Goal: Transaction & Acquisition: Purchase product/service

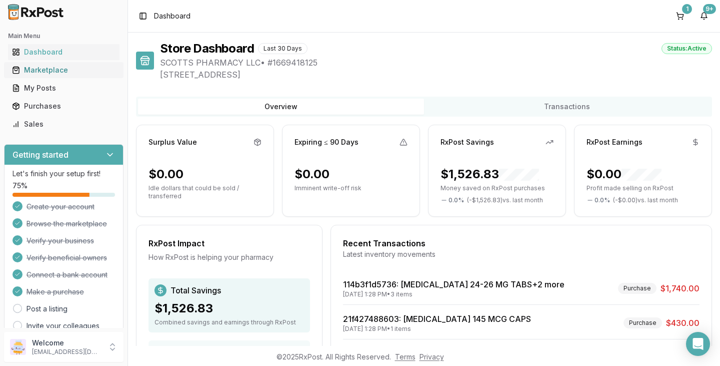
click at [54, 78] on link "Marketplace" at bounding box center [64, 70] width 112 height 18
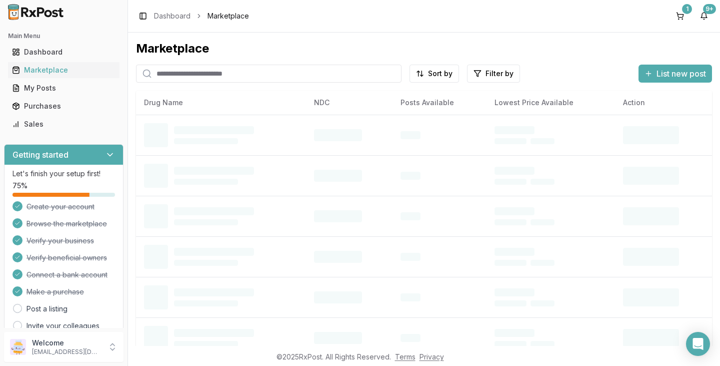
click at [199, 74] on input "search" at bounding box center [269, 74] width 266 height 18
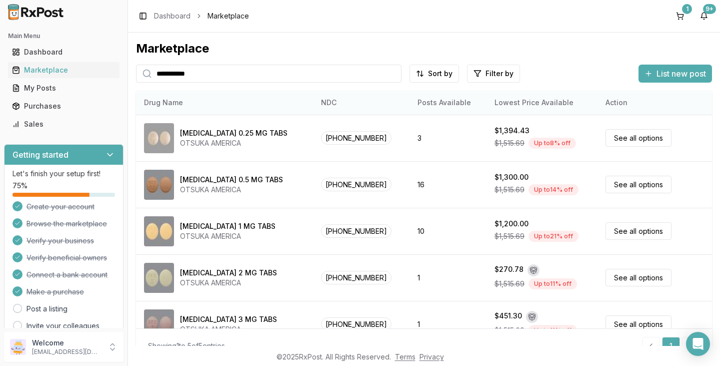
type input "**********"
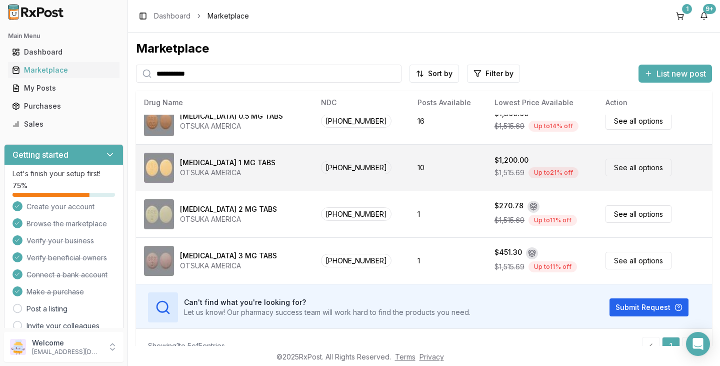
scroll to position [66, 0]
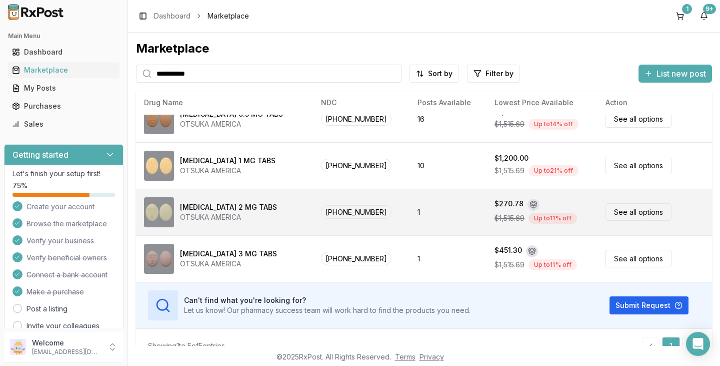
click at [631, 214] on link "See all options" at bounding box center [639, 212] width 66 height 18
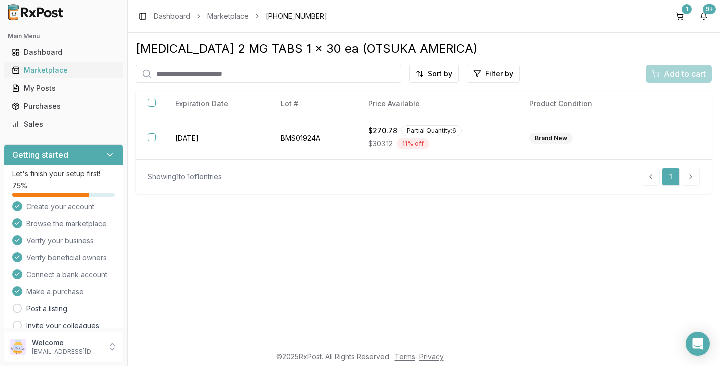
click at [40, 71] on div "Marketplace" at bounding box center [64, 70] width 104 height 10
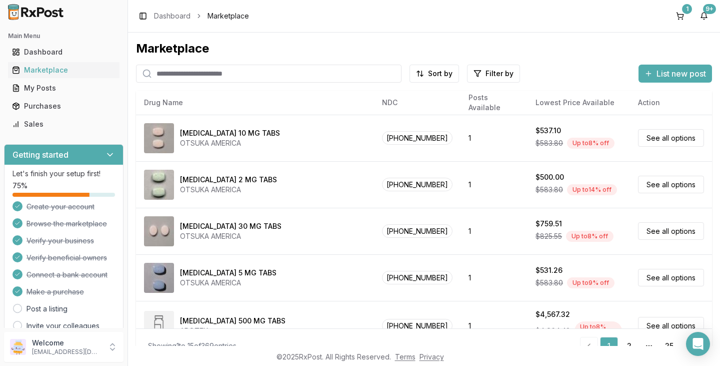
click at [283, 76] on input "search" at bounding box center [269, 74] width 266 height 18
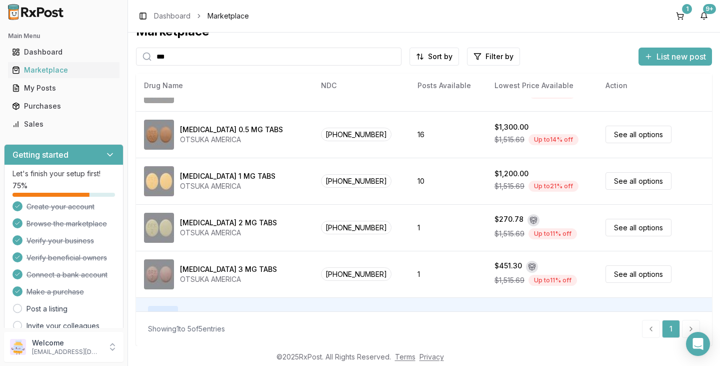
scroll to position [16, 0]
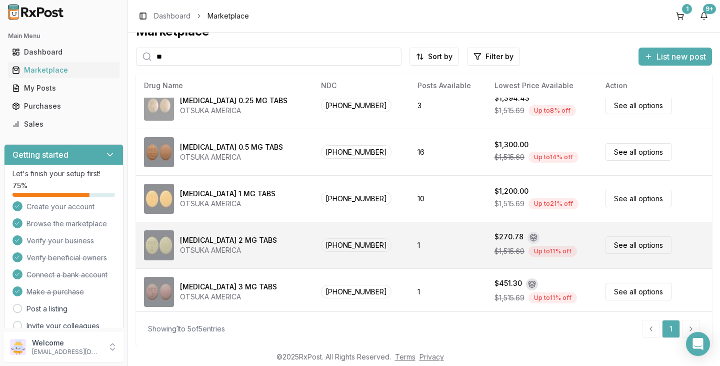
type input "*"
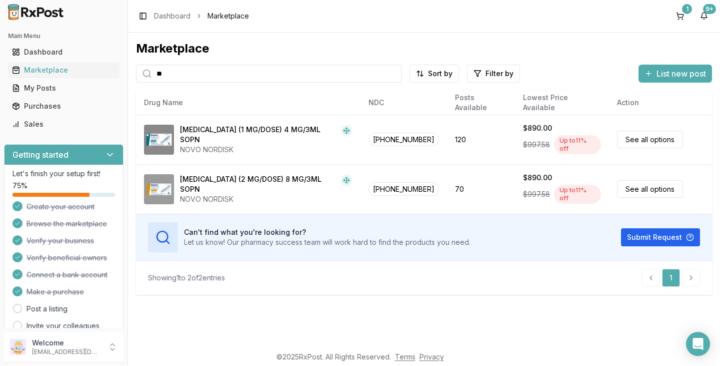
type input "*"
type input "*******"
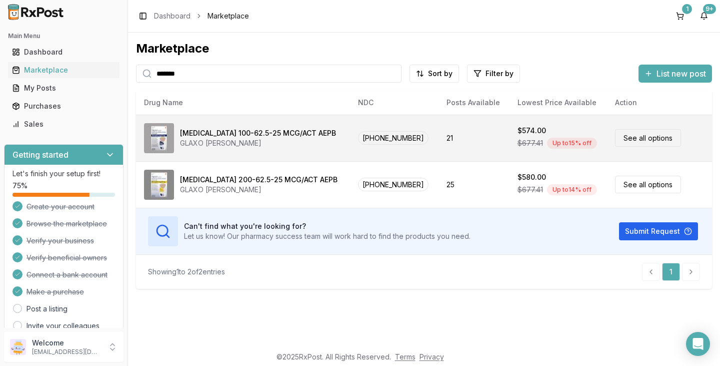
click at [304, 136] on div "[MEDICAL_DATA] 100-62.5-25 MCG/ACT AEPB" at bounding box center [258, 133] width 156 height 10
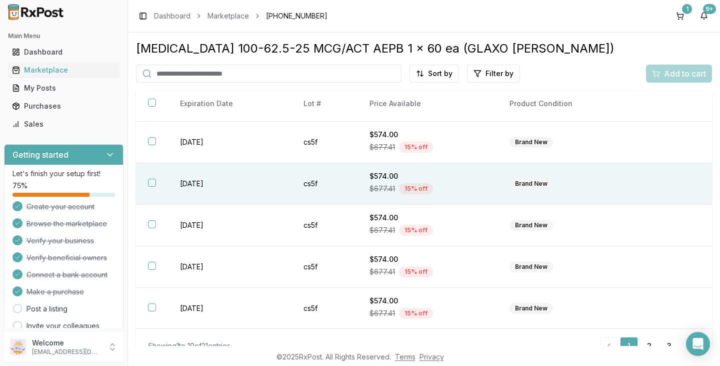
scroll to position [204, 0]
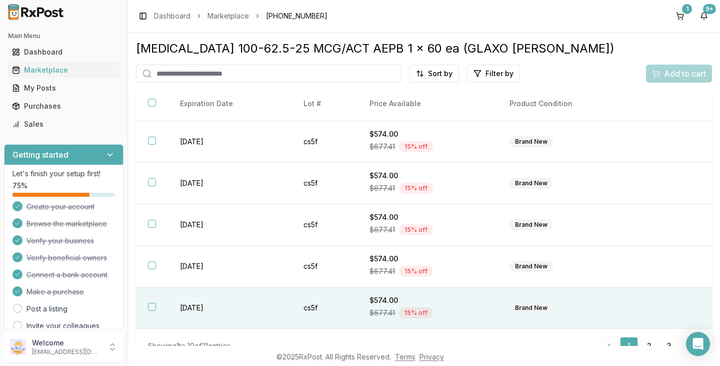
click at [153, 306] on button "button" at bounding box center [152, 307] width 8 height 8
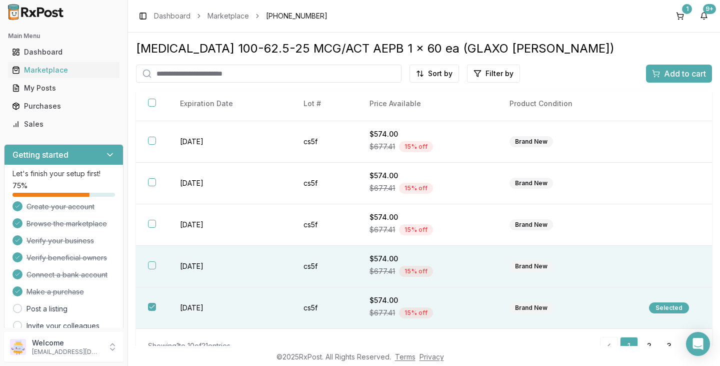
click at [152, 267] on button "button" at bounding box center [152, 265] width 8 height 8
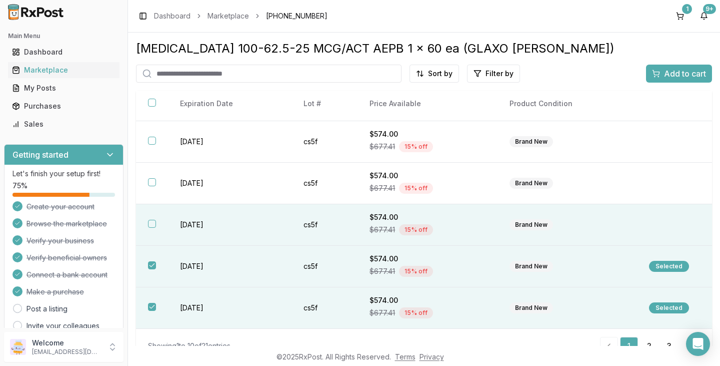
click at [154, 225] on button "button" at bounding box center [152, 224] width 8 height 8
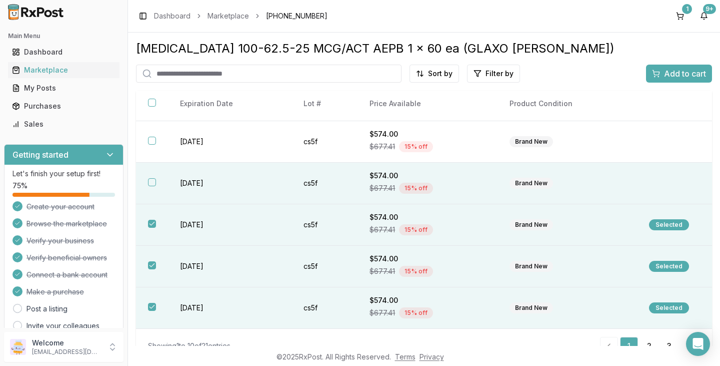
click at [148, 183] on th at bounding box center [152, 184] width 32 height 42
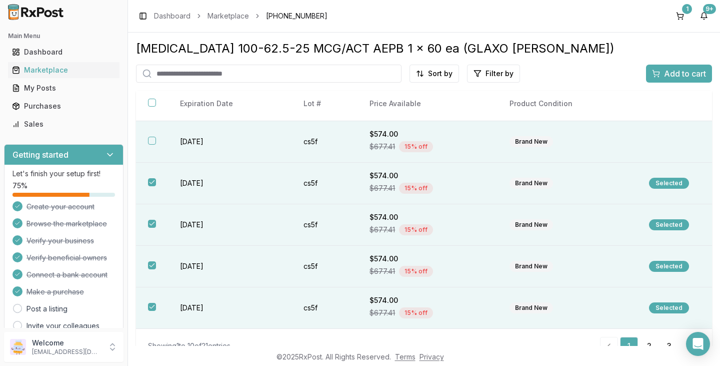
click at [152, 140] on button "button" at bounding box center [152, 141] width 8 height 8
click at [687, 79] on span "Add to cart" at bounding box center [685, 74] width 42 height 12
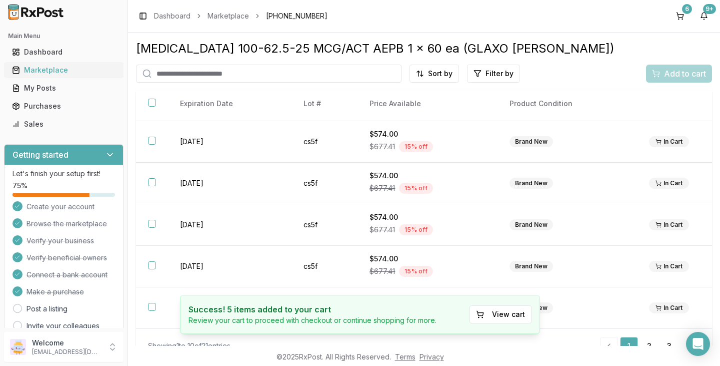
click at [65, 68] on div "Marketplace" at bounding box center [64, 70] width 104 height 10
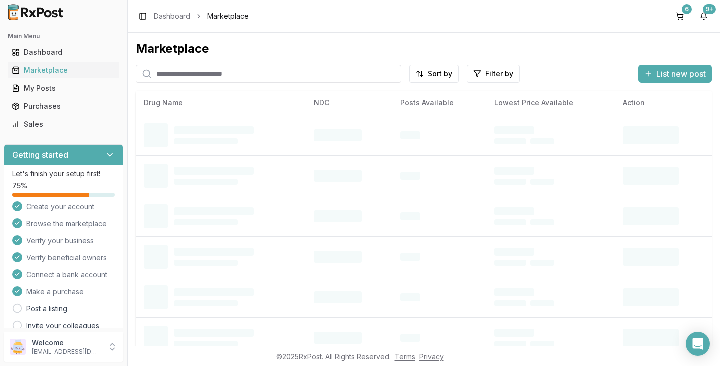
click at [250, 77] on input "search" at bounding box center [269, 74] width 266 height 18
type input "*******"
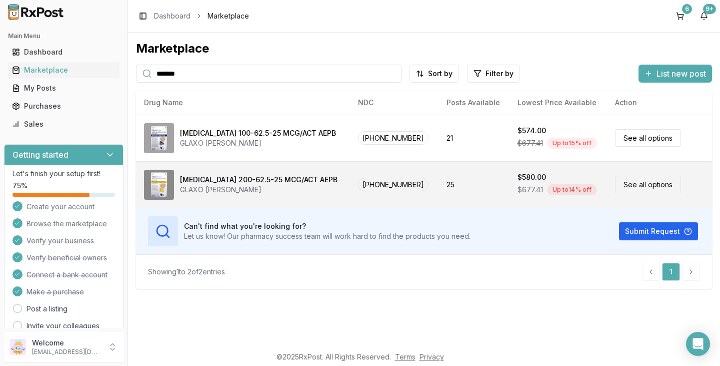
click at [331, 182] on div "[MEDICAL_DATA] 200-62.5-25 MCG/ACT AEPB GLAXO [PERSON_NAME]" at bounding box center [243, 185] width 198 height 30
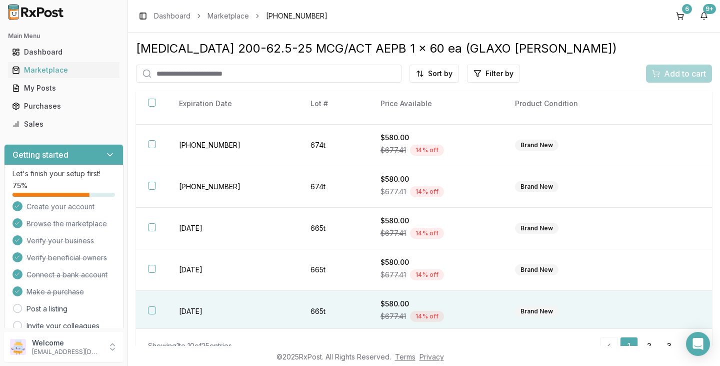
scroll to position [204, 0]
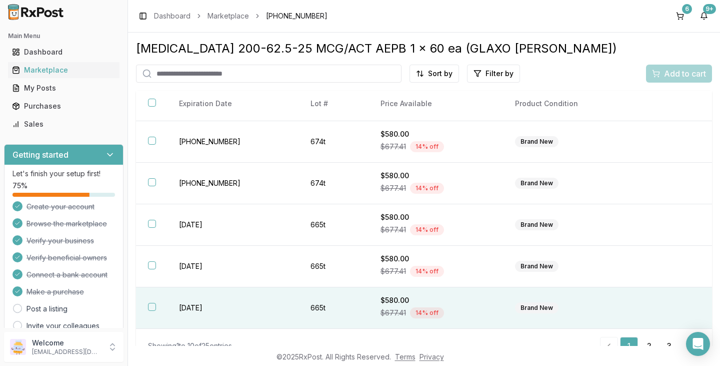
click at [154, 307] on button "button" at bounding box center [152, 307] width 8 height 8
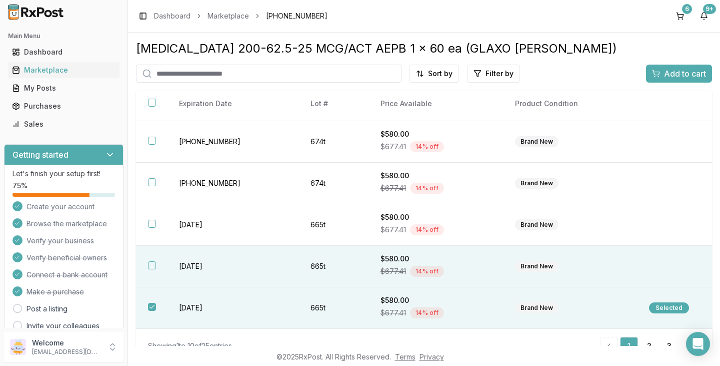
click at [154, 266] on button "button" at bounding box center [152, 265] width 8 height 8
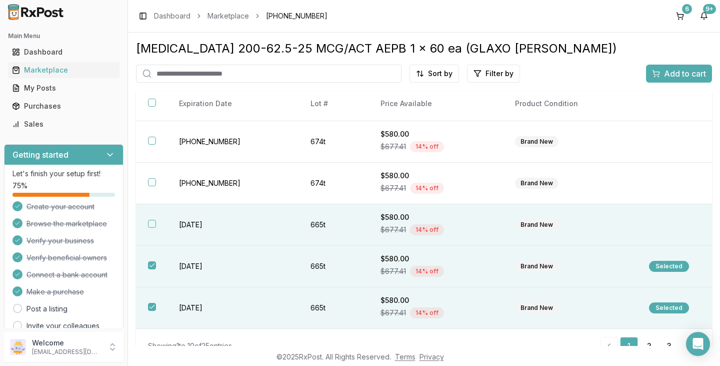
click at [156, 223] on button "button" at bounding box center [152, 224] width 8 height 8
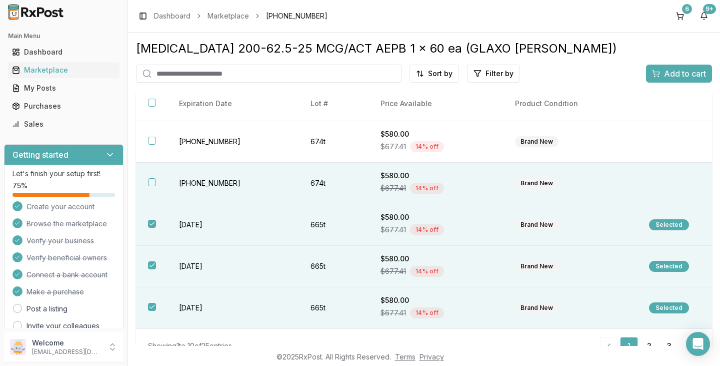
click at [154, 182] on button "button" at bounding box center [152, 182] width 8 height 8
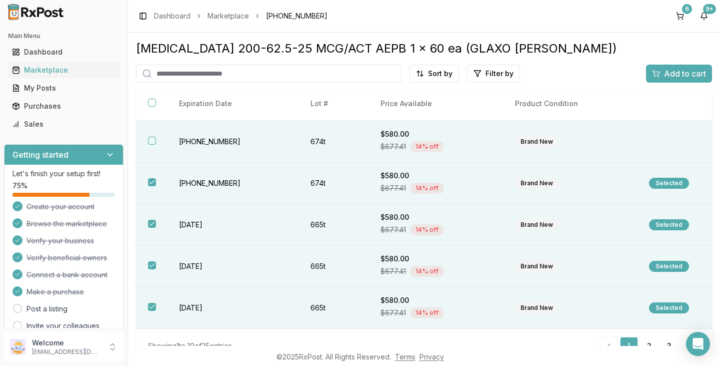
click at [149, 141] on button "button" at bounding box center [152, 141] width 8 height 8
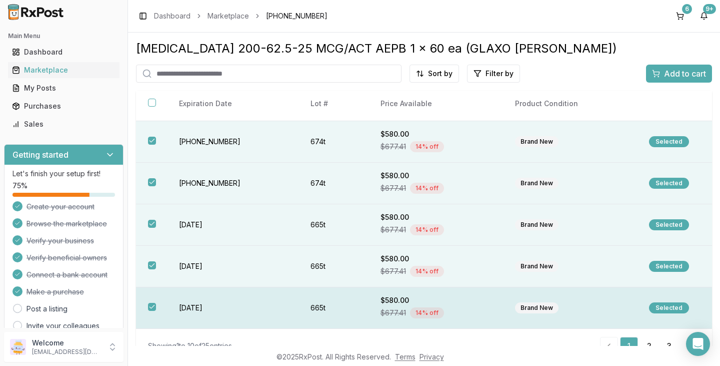
scroll to position [17, 0]
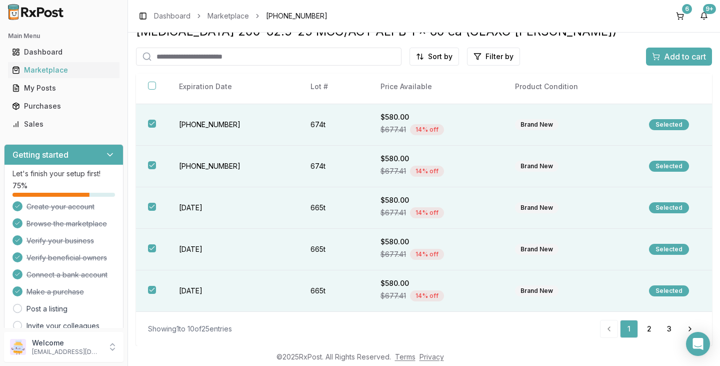
click at [690, 56] on span "Add to cart" at bounding box center [685, 57] width 42 height 12
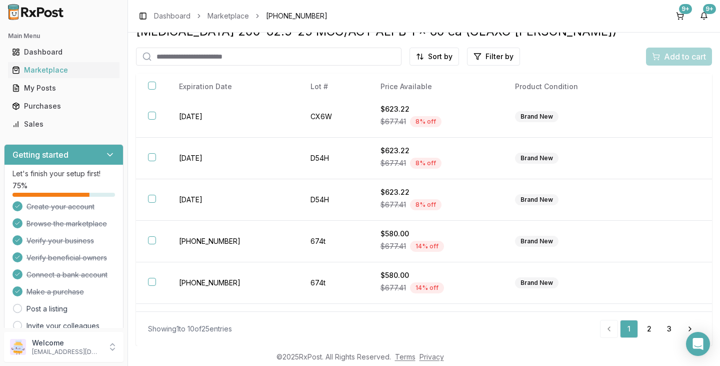
scroll to position [0, 0]
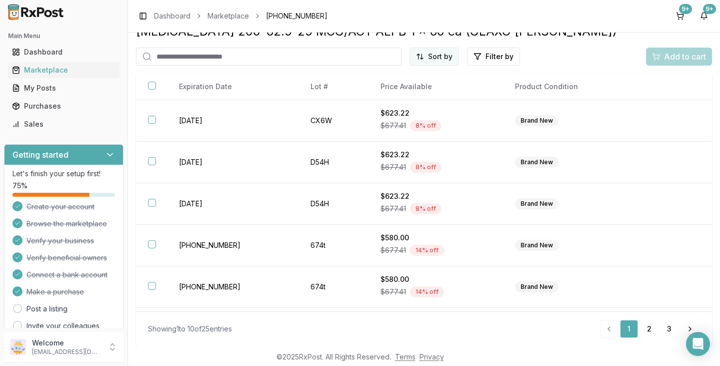
click at [436, 62] on html "Main Menu Dashboard Marketplace My Posts Purchases Sales Getting started Let's …" at bounding box center [360, 183] width 720 height 366
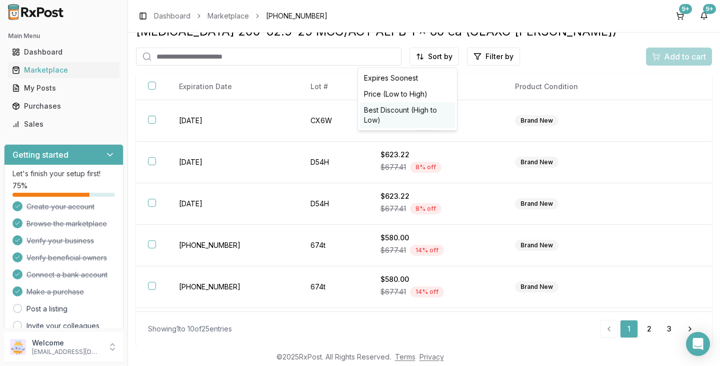
click at [420, 112] on div "Best Discount (High to Low)" at bounding box center [407, 115] width 95 height 26
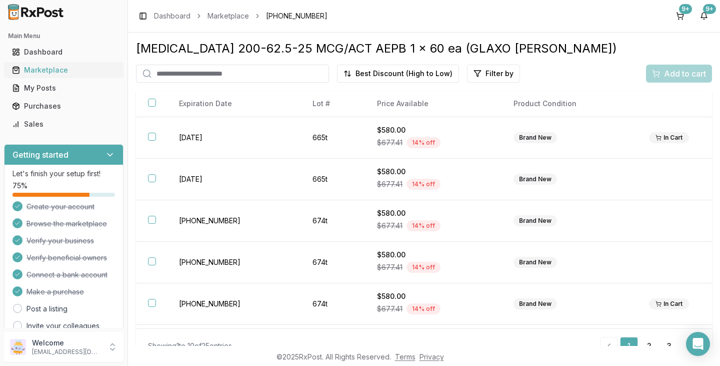
click at [68, 73] on div "Marketplace" at bounding box center [64, 70] width 104 height 10
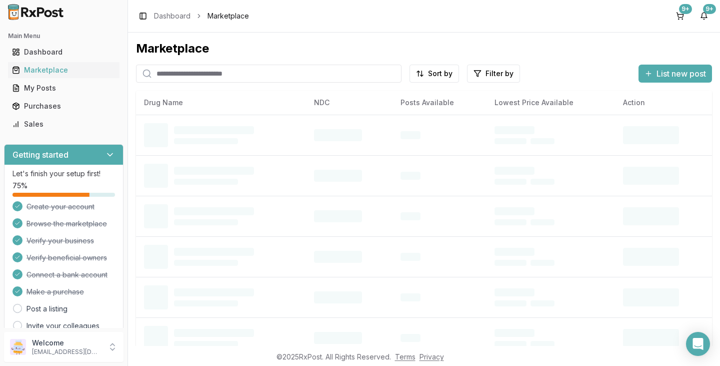
click at [184, 73] on input "search" at bounding box center [269, 74] width 266 height 18
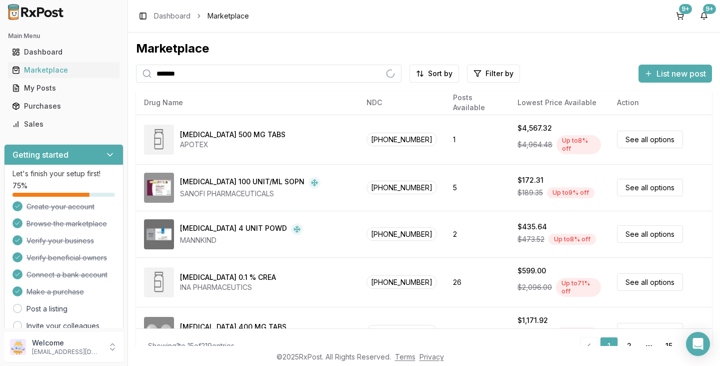
type input "*******"
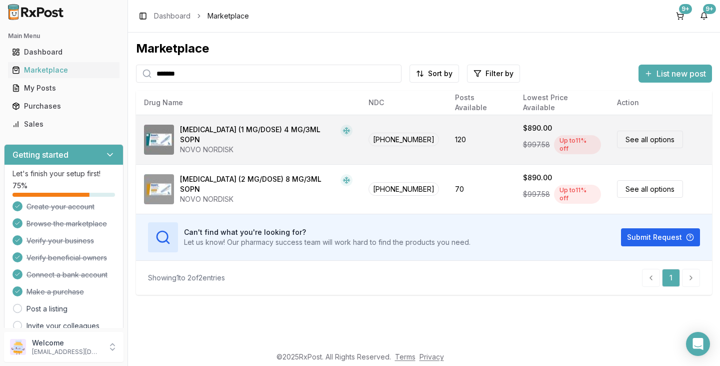
click at [465, 136] on td "120" at bounding box center [481, 140] width 68 height 50
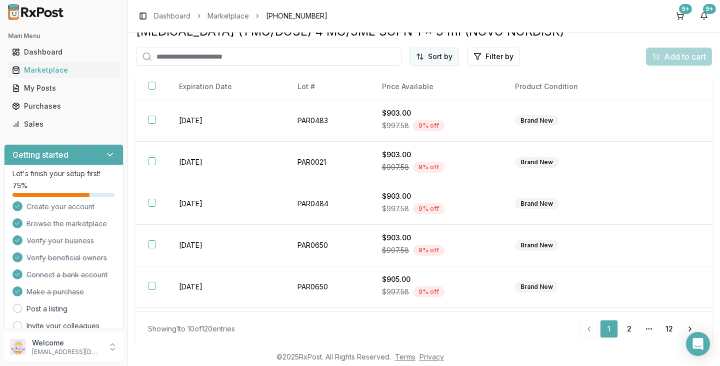
click at [435, 59] on html "Main Menu Dashboard Marketplace My Posts Purchases Sales Getting started Let's …" at bounding box center [360, 183] width 720 height 366
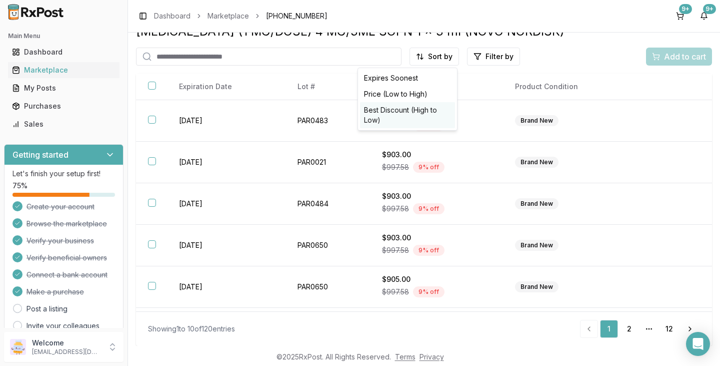
click at [414, 112] on div "Best Discount (High to Low)" at bounding box center [407, 115] width 95 height 26
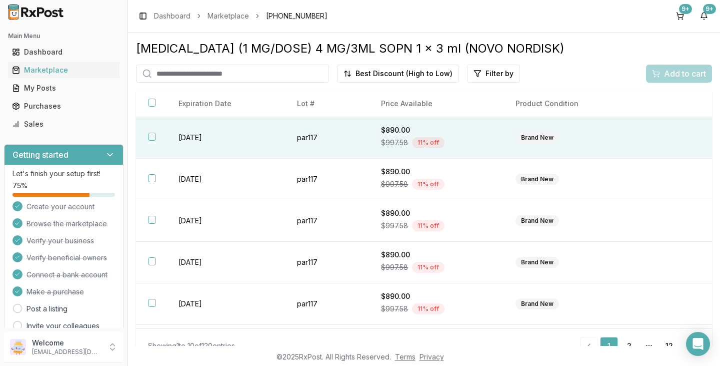
click at [153, 135] on button "button" at bounding box center [152, 137] width 8 height 8
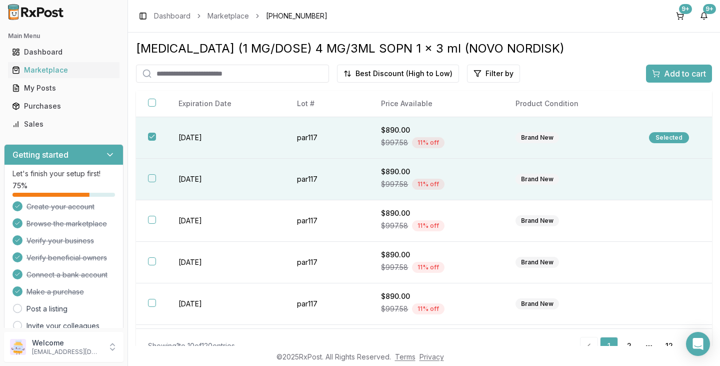
click at [153, 179] on button "button" at bounding box center [152, 178] width 8 height 8
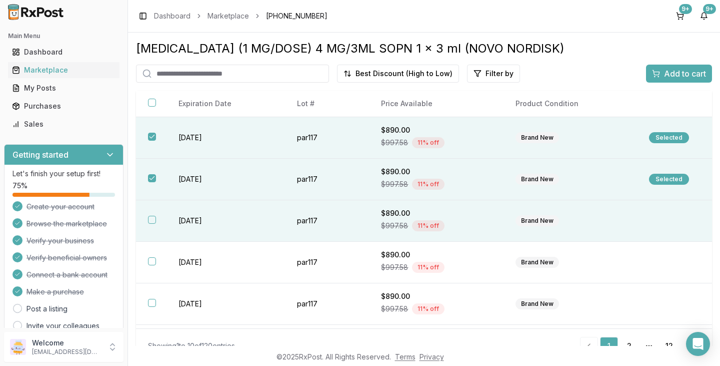
click at [153, 218] on button "button" at bounding box center [152, 220] width 8 height 8
click at [669, 74] on span "Add to cart" at bounding box center [685, 74] width 42 height 12
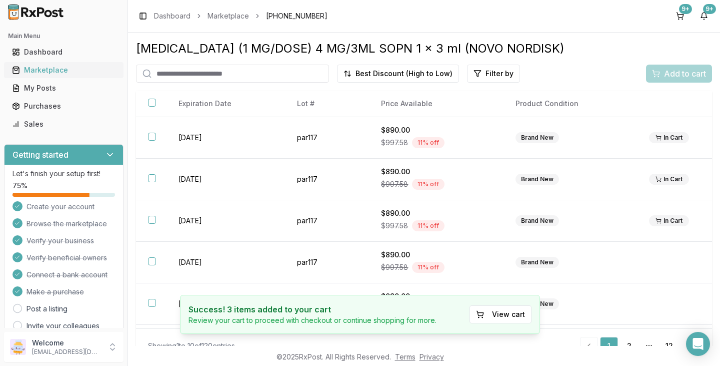
click at [58, 70] on div "Marketplace" at bounding box center [64, 70] width 104 height 10
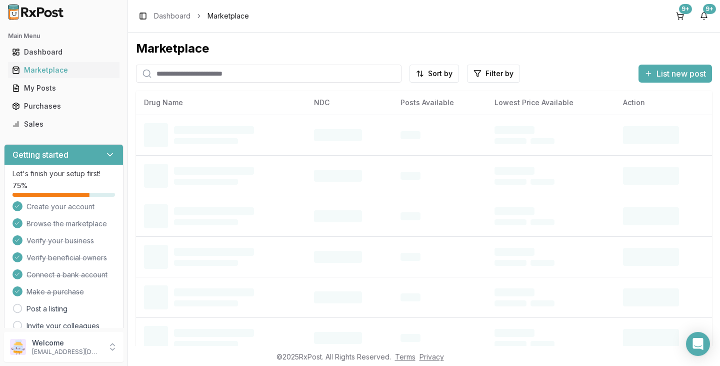
click at [195, 76] on input "search" at bounding box center [269, 74] width 266 height 18
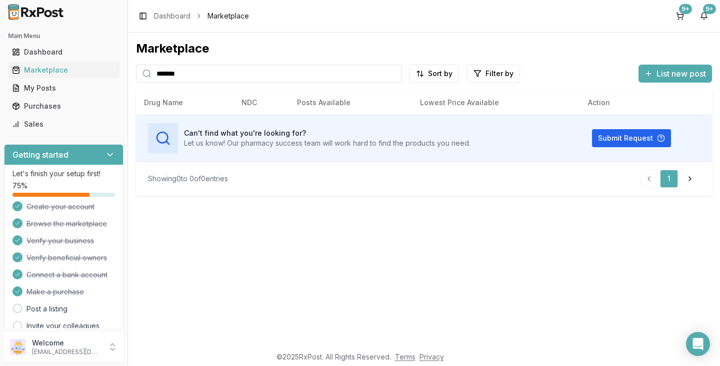
type input "*******"
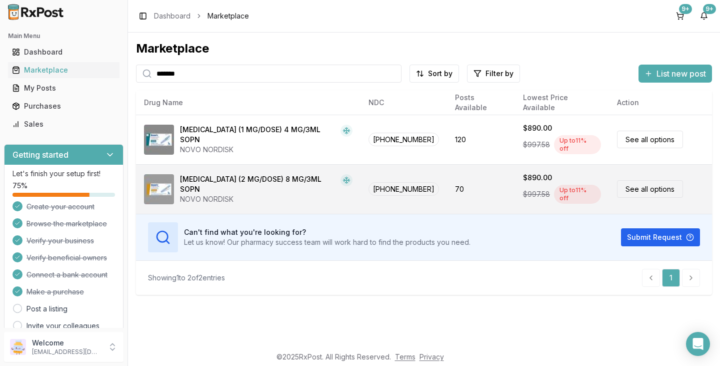
click at [226, 194] on div "NOVO NORDISK" at bounding box center [266, 199] width 173 height 10
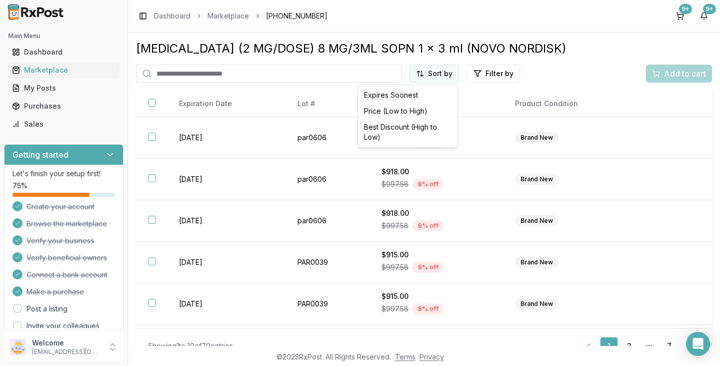
click at [437, 74] on html "Main Menu Dashboard Marketplace My Posts Purchases Sales Getting started Let's …" at bounding box center [360, 183] width 720 height 366
click at [412, 131] on div "Best Discount (High to Low)" at bounding box center [407, 132] width 95 height 26
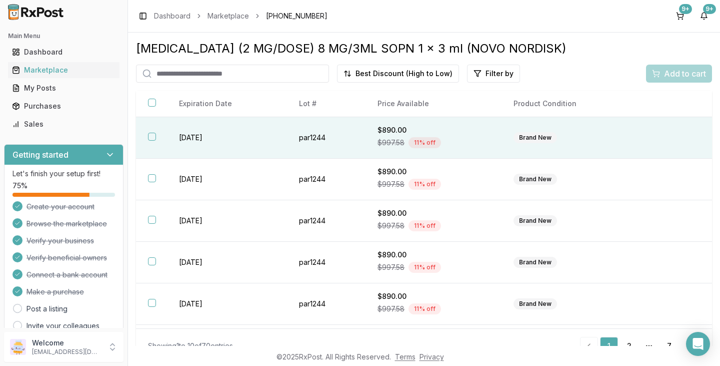
click at [149, 138] on button "button" at bounding box center [152, 137] width 8 height 8
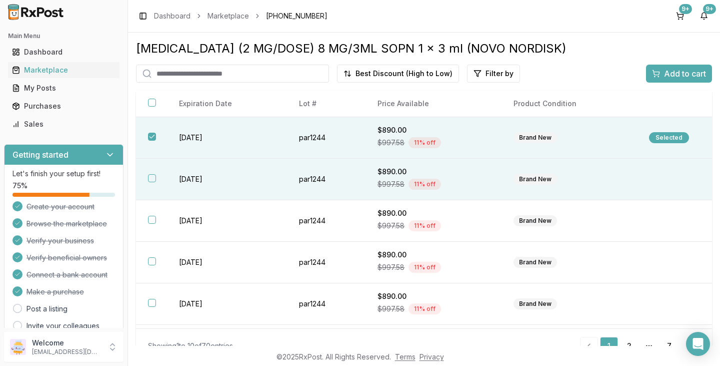
click at [152, 179] on button "button" at bounding box center [152, 178] width 8 height 8
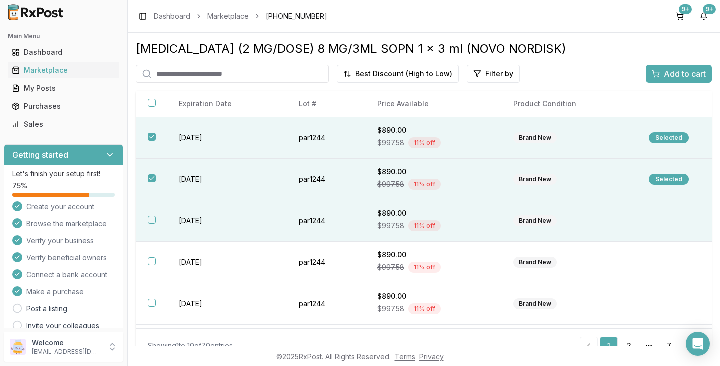
click at [152, 220] on button "button" at bounding box center [152, 220] width 8 height 8
click at [690, 78] on span "Add to cart" at bounding box center [685, 74] width 42 height 12
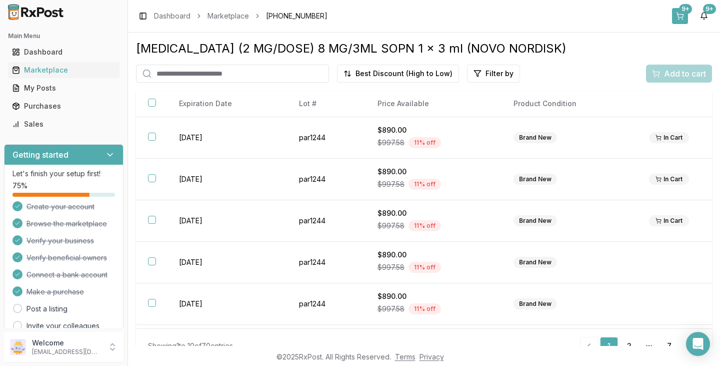
click at [680, 12] on div "9+" at bounding box center [685, 9] width 13 height 10
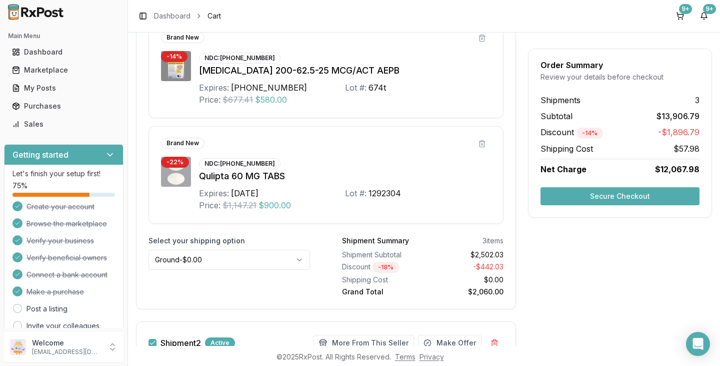
scroll to position [400, 0]
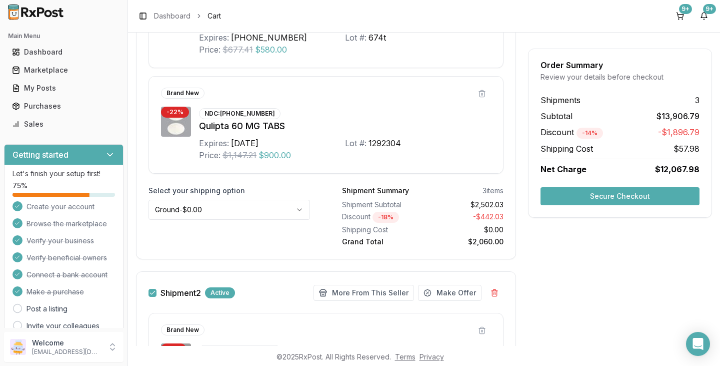
click at [300, 210] on html "Main Menu Dashboard Marketplace My Posts Purchases Sales Getting started Let's …" at bounding box center [360, 183] width 720 height 366
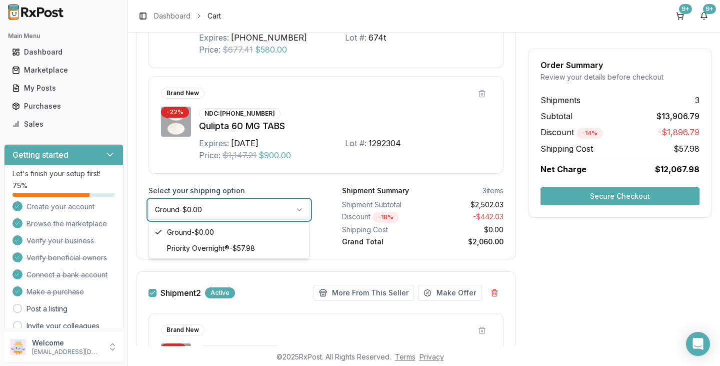
click at [300, 210] on html "Main Menu Dashboard Marketplace My Posts Purchases Sales Getting started Let's …" at bounding box center [360, 183] width 720 height 366
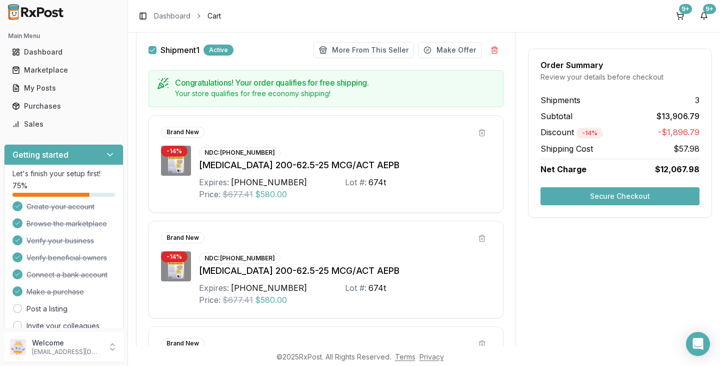
scroll to position [350, 0]
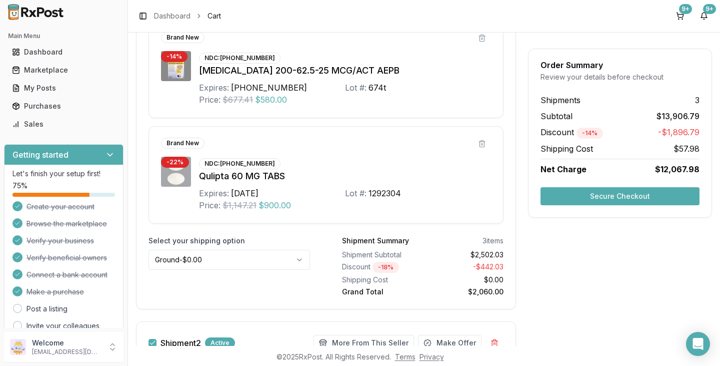
click at [593, 196] on button "Secure Checkout" at bounding box center [620, 196] width 159 height 18
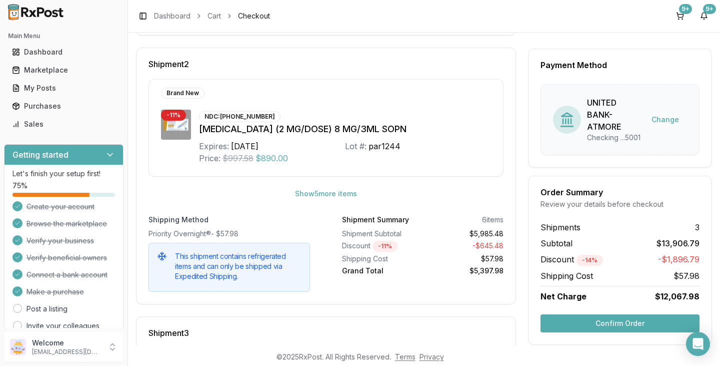
scroll to position [350, 0]
click at [623, 325] on button "Confirm Order" at bounding box center [620, 323] width 159 height 18
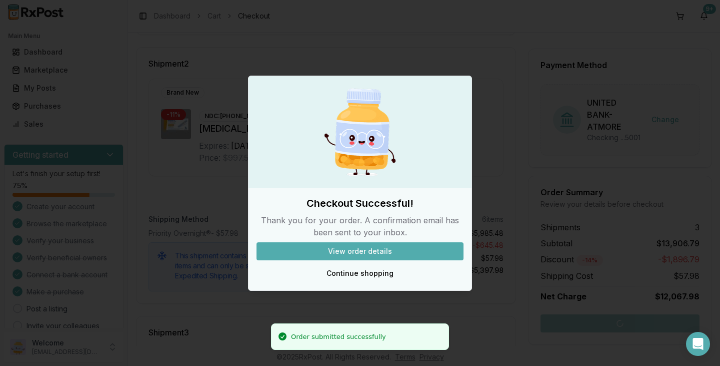
click at [341, 251] on button "View order details" at bounding box center [360, 251] width 207 height 18
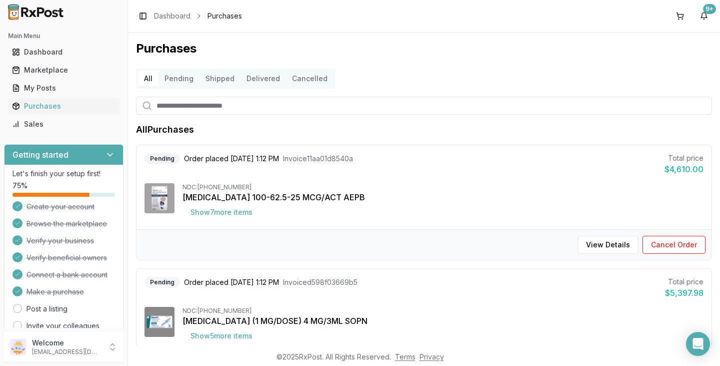
click at [179, 78] on button "Pending" at bounding box center [179, 79] width 41 height 16
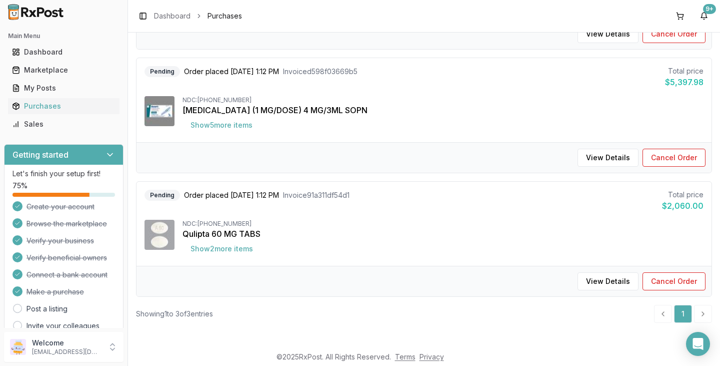
scroll to position [212, 0]
click at [606, 285] on button "View Details" at bounding box center [608, 280] width 61 height 18
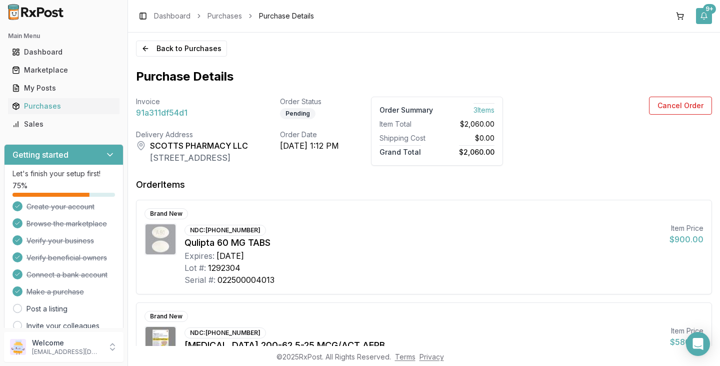
click at [706, 10] on div "9+" at bounding box center [709, 9] width 13 height 10
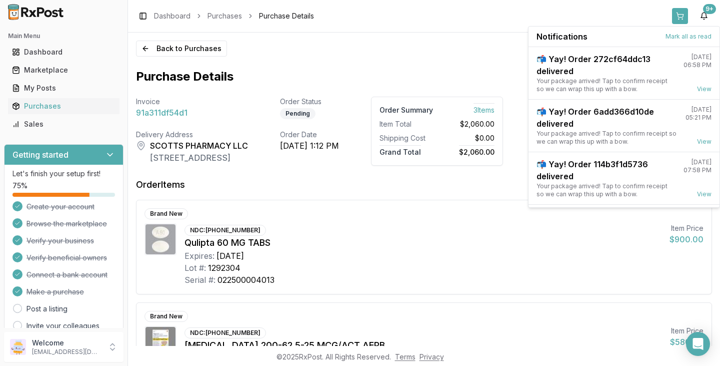
click at [680, 17] on button at bounding box center [680, 16] width 16 height 16
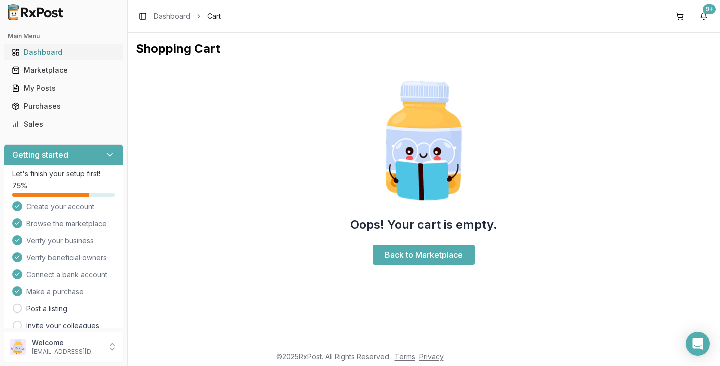
click at [43, 53] on div "Dashboard" at bounding box center [64, 52] width 104 height 10
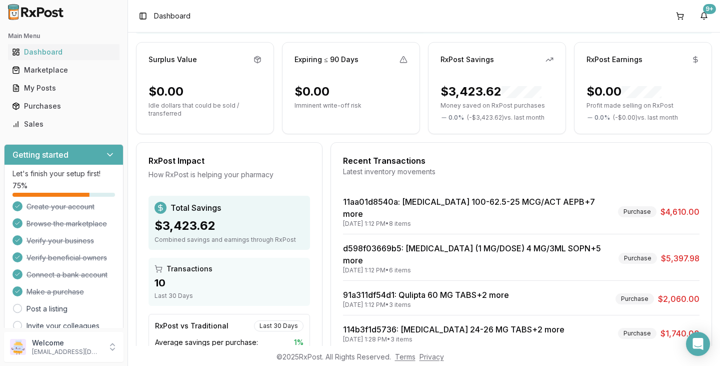
scroll to position [100, 0]
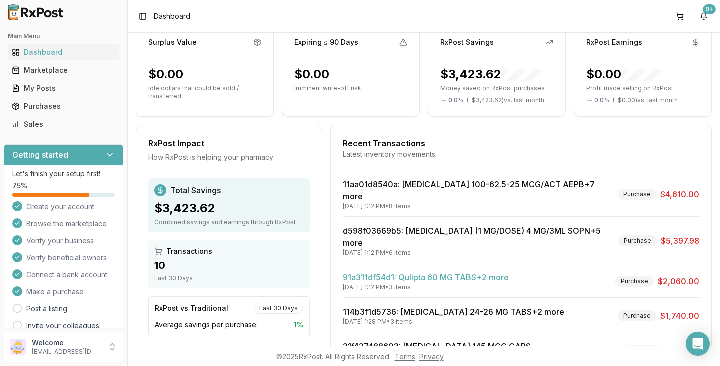
click at [388, 272] on link "91a311df54d1 : Qulipta 60 MG TABS +2 more" at bounding box center [426, 277] width 166 height 10
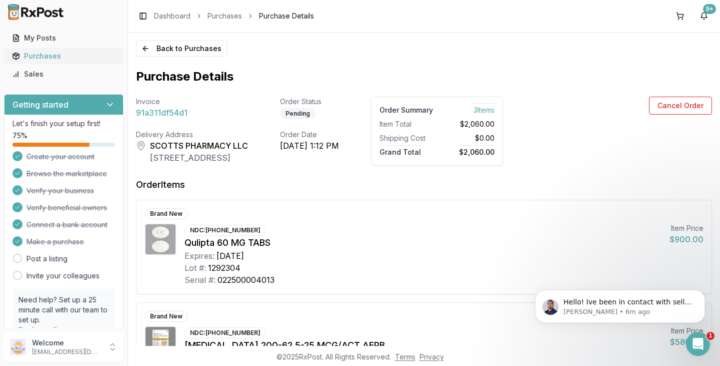
click at [61, 54] on div "Purchases" at bounding box center [64, 56] width 104 height 10
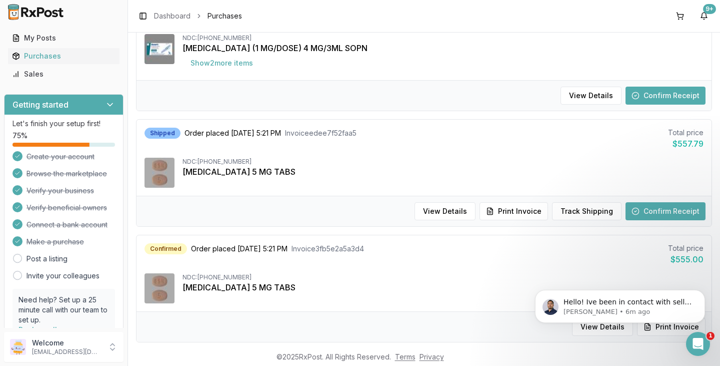
scroll to position [900, 0]
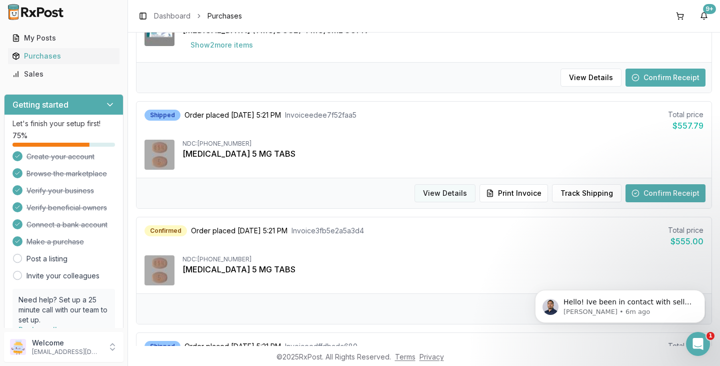
click at [468, 199] on button "View Details" at bounding box center [445, 193] width 61 height 18
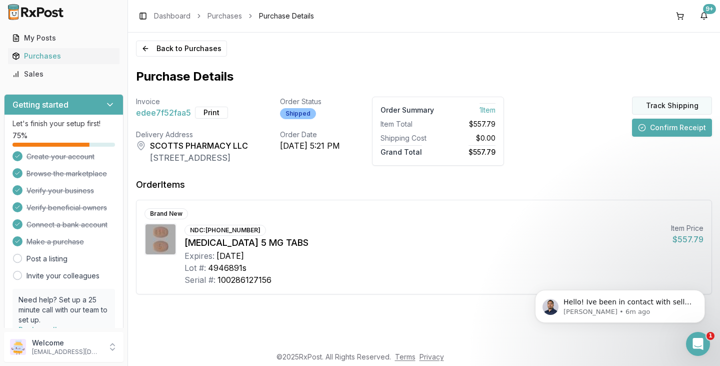
click at [687, 107] on button "Track Shipping" at bounding box center [672, 106] width 80 height 18
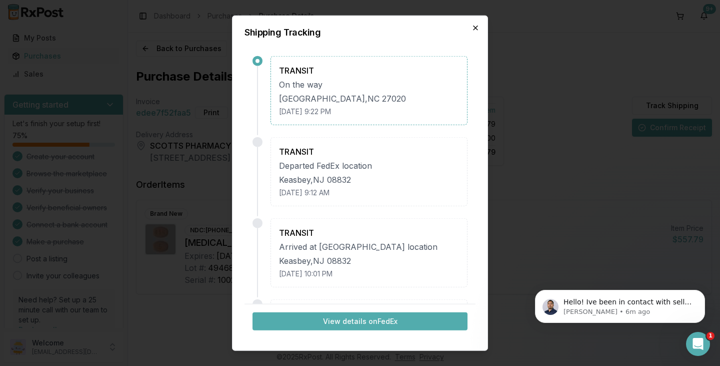
click at [473, 25] on icon "button" at bounding box center [476, 28] width 8 height 8
